Goal: Communication & Community: Answer question/provide support

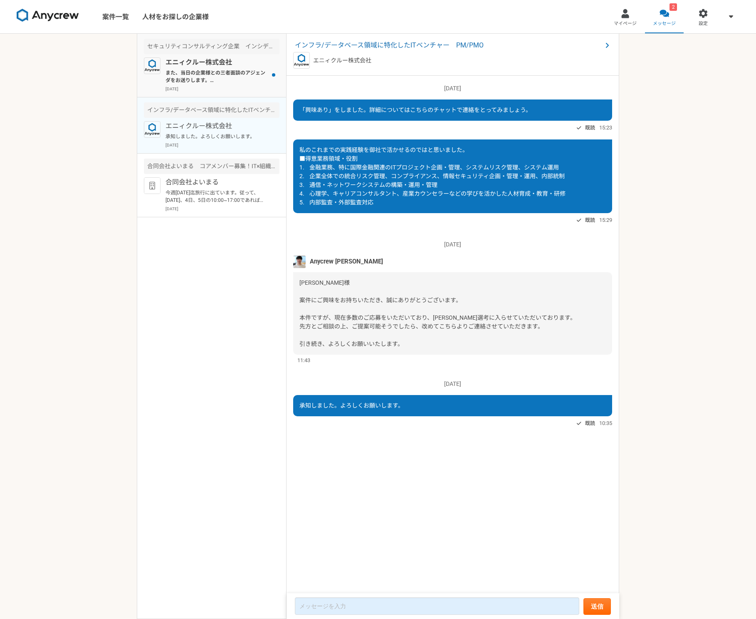
click at [200, 71] on p "また、当日の企業様との三者面談のアジェンダをお送りします。 ーーーーー ＜アジェンダ＞ 1.Anycrewより 2.企業側より事業・案件概要のご説明 3.プロ…" at bounding box center [217, 76] width 103 height 15
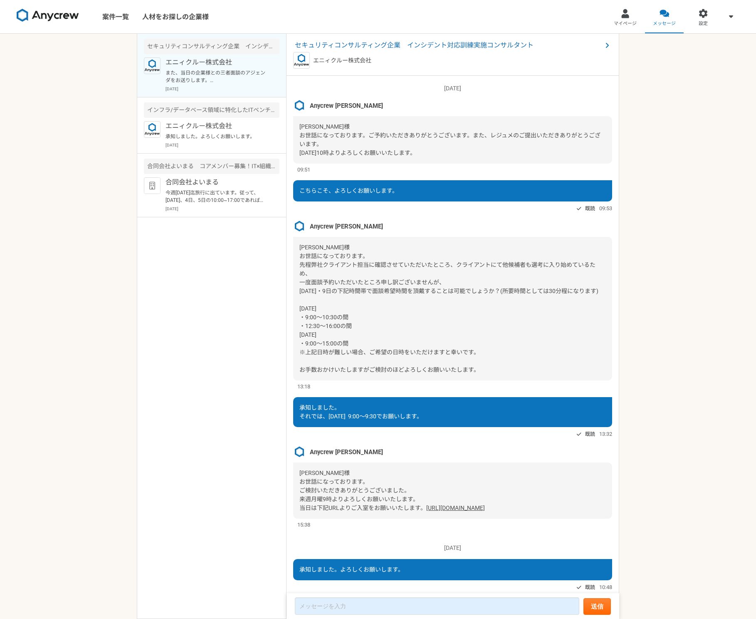
scroll to position [580, 0]
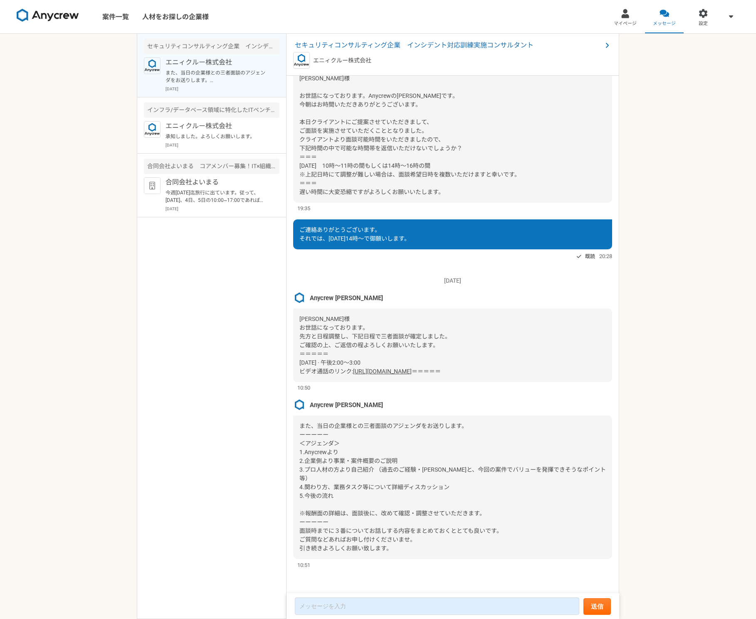
drag, startPoint x: 498, startPoint y: 378, endPoint x: 290, endPoint y: 317, distance: 216.7
click at [290, 317] on div "[DATE] Anycrew [PERSON_NAME] [PERSON_NAME]様 お世話になっております。ご予約いただきありがとうございます。また、レジ…" at bounding box center [453, 335] width 333 height 518
copy div "[PERSON_NAME]様 お世話になっております。 先方と日程調整し、下記日程で三者面談が確定しました。 ご確認の上、ご返信の程よろしくお願いいたします。…"
click at [506, 484] on div "また、当日の企業様との三者面談のアジェンダをお送りします。 ーーーーー ＜アジェンダ＞ 1.Anycrewより 2.企業側より事業・案件概要のご説明 3.プロ…" at bounding box center [452, 487] width 319 height 144
click at [413, 608] on textarea at bounding box center [437, 605] width 285 height 17
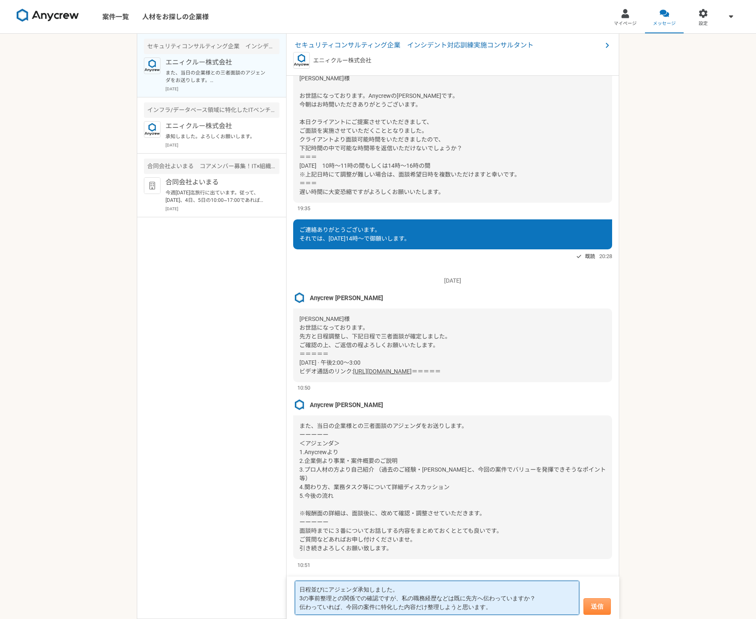
type textarea "日程並びにアジェンダ承知しました。 3の事前整理との関係での確認ですが、私の職務経歴などは既に先方へ伝わっていますか？ 伝わっていれば、今回の案件に特化した内…"
click at [600, 606] on button "送信" at bounding box center [597, 606] width 27 height 17
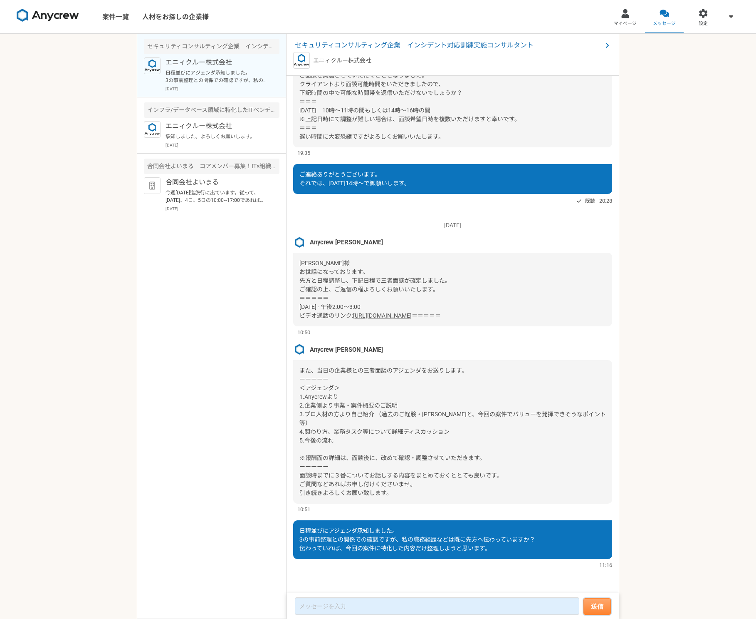
scroll to position [554, 0]
